Goal: Task Accomplishment & Management: Complete application form

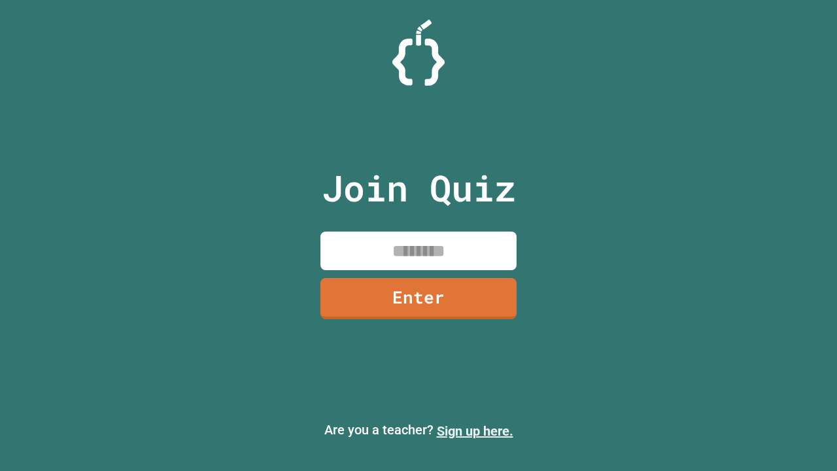
click at [475, 431] on link "Sign up here." at bounding box center [475, 431] width 77 height 16
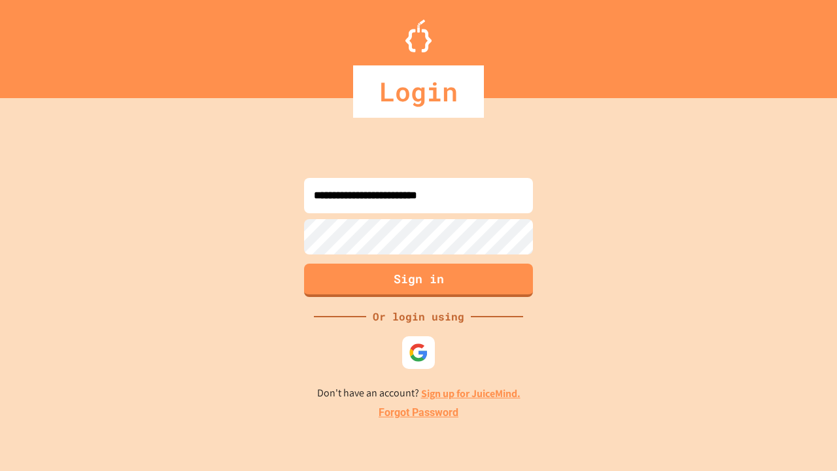
type input "**********"
